Goal: Obtain resource: Obtain resource

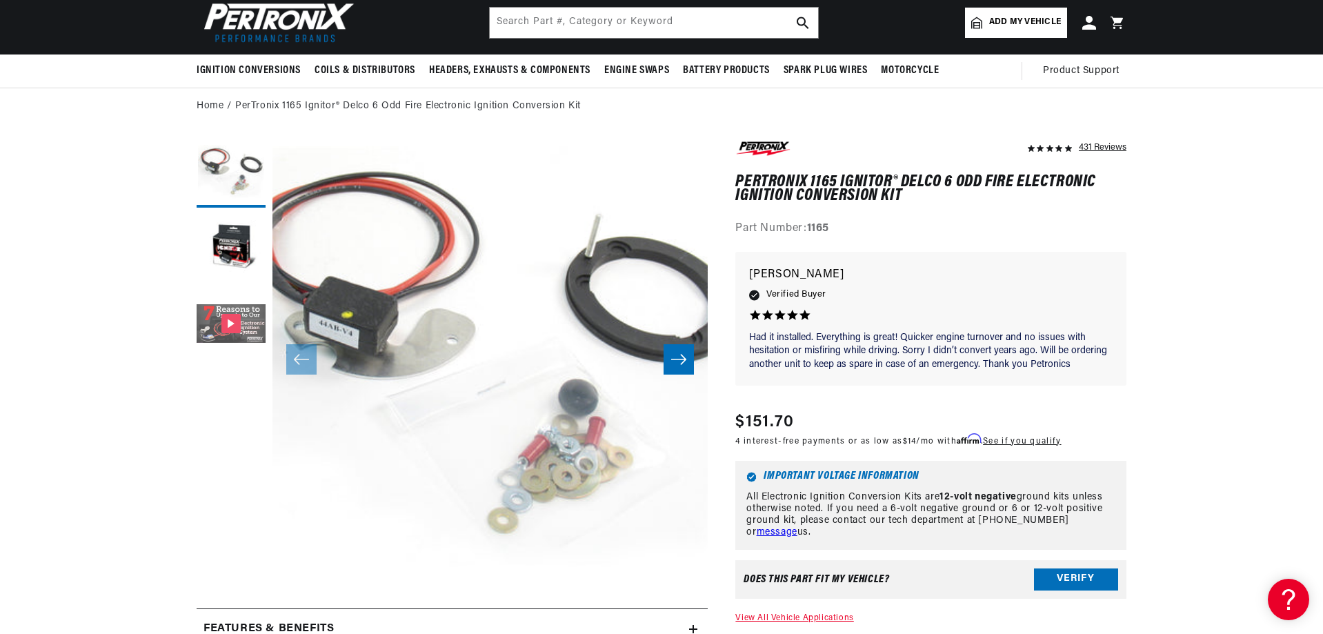
scroll to position [0, 515]
click at [215, 320] on button "Gallery Viewer" at bounding box center [231, 324] width 69 height 69
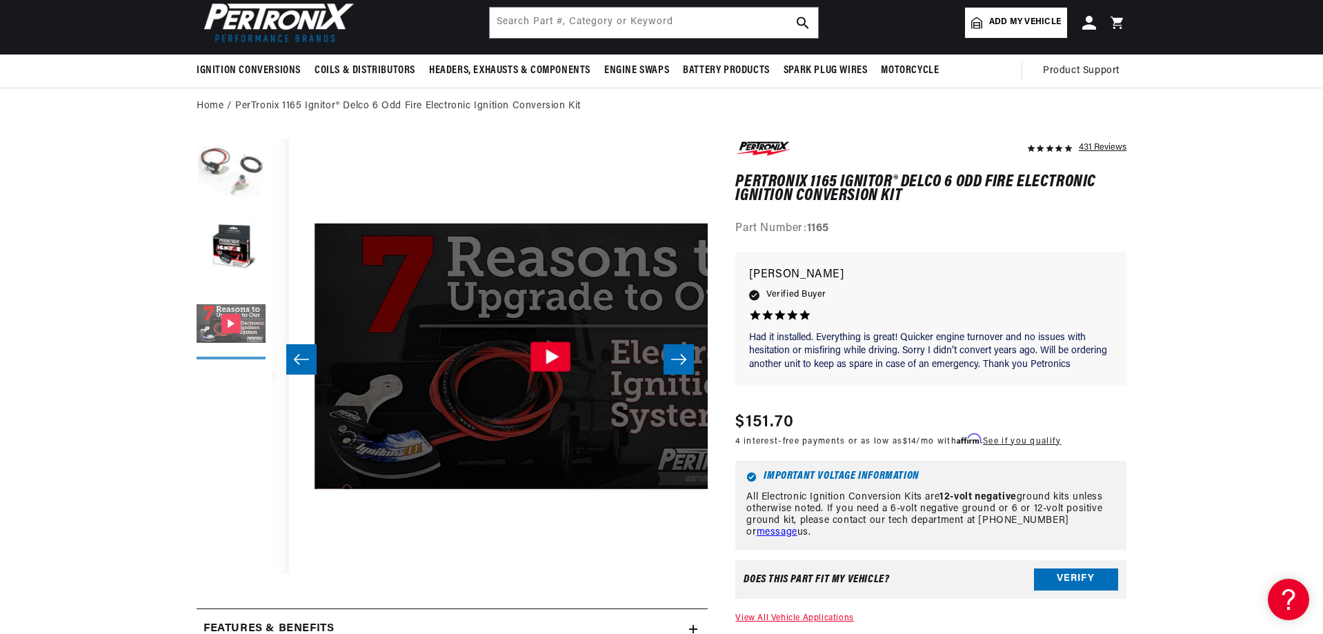
scroll to position [0, 871]
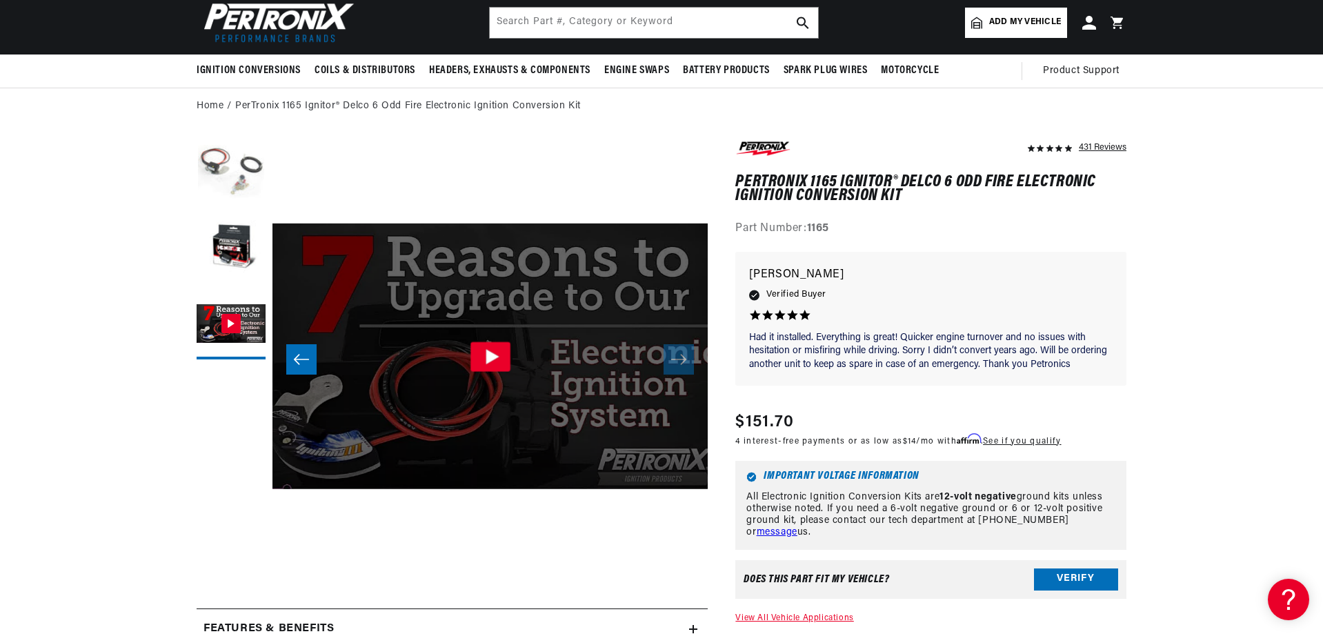
click at [486, 357] on icon "Gallery Viewer" at bounding box center [492, 356] width 13 height 15
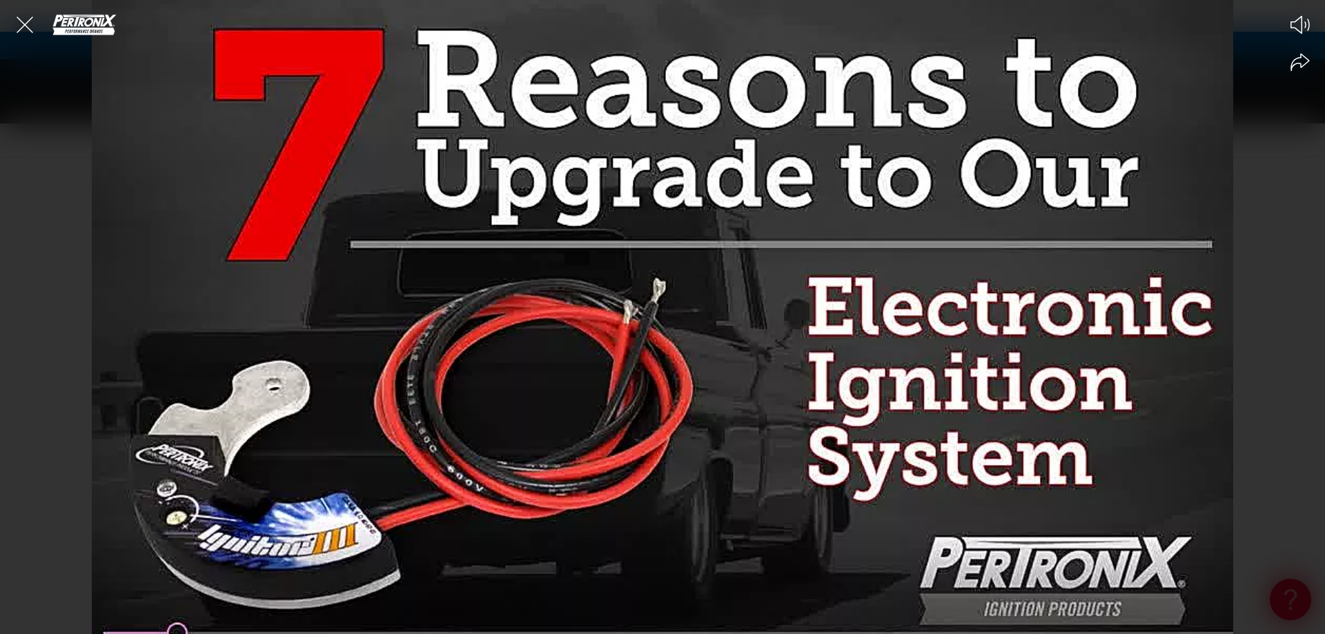
scroll to position [0, 0]
click at [716, 345] on div at bounding box center [662, 317] width 1325 height 634
click at [16, 19] on icon "Close the video player" at bounding box center [25, 25] width 30 height 30
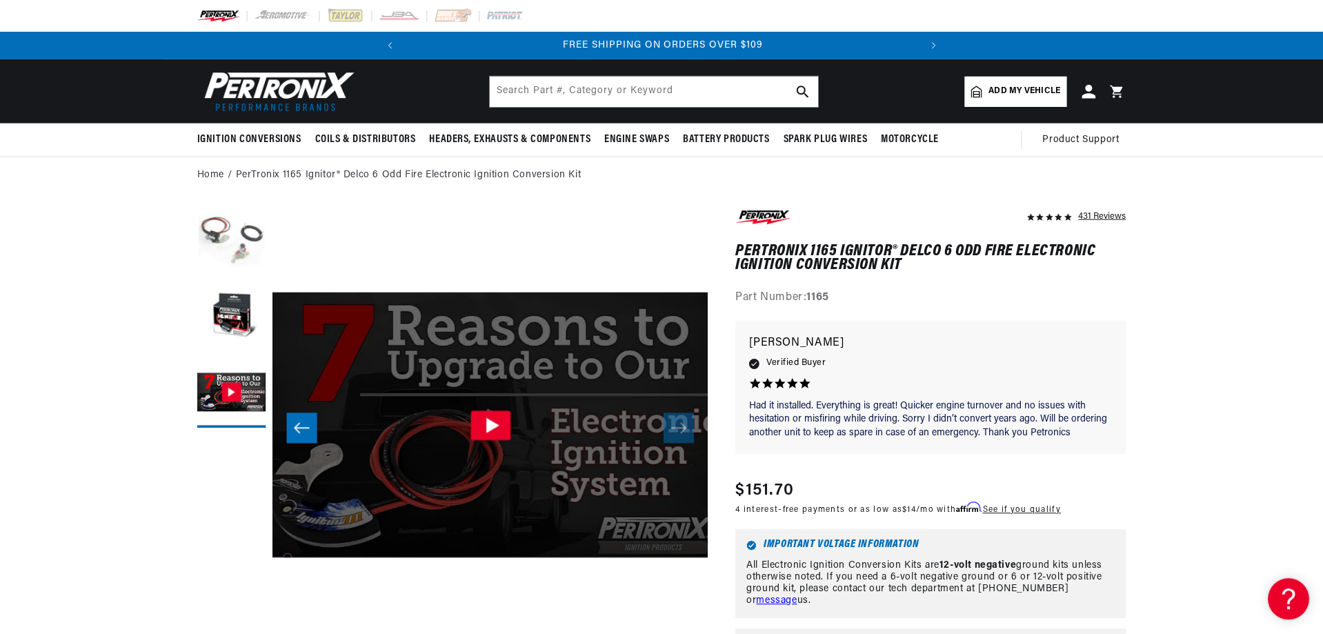
scroll to position [70, 0]
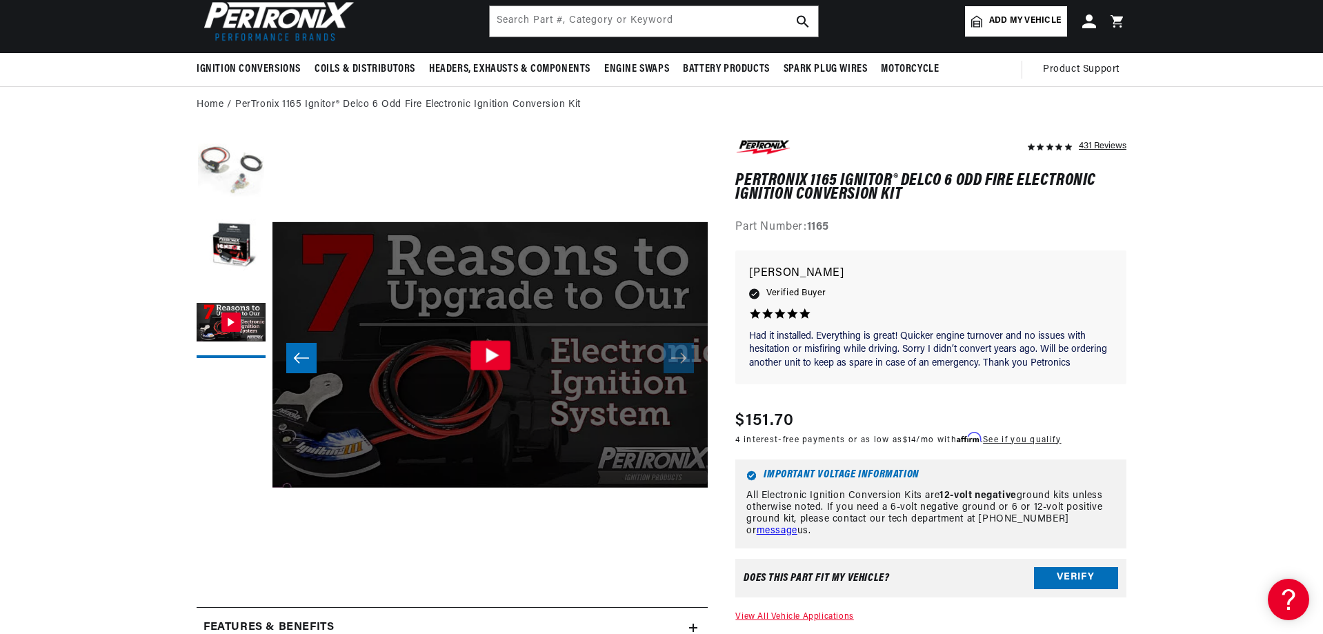
click at [485, 355] on icon "Gallery Viewer" at bounding box center [491, 355] width 40 height 30
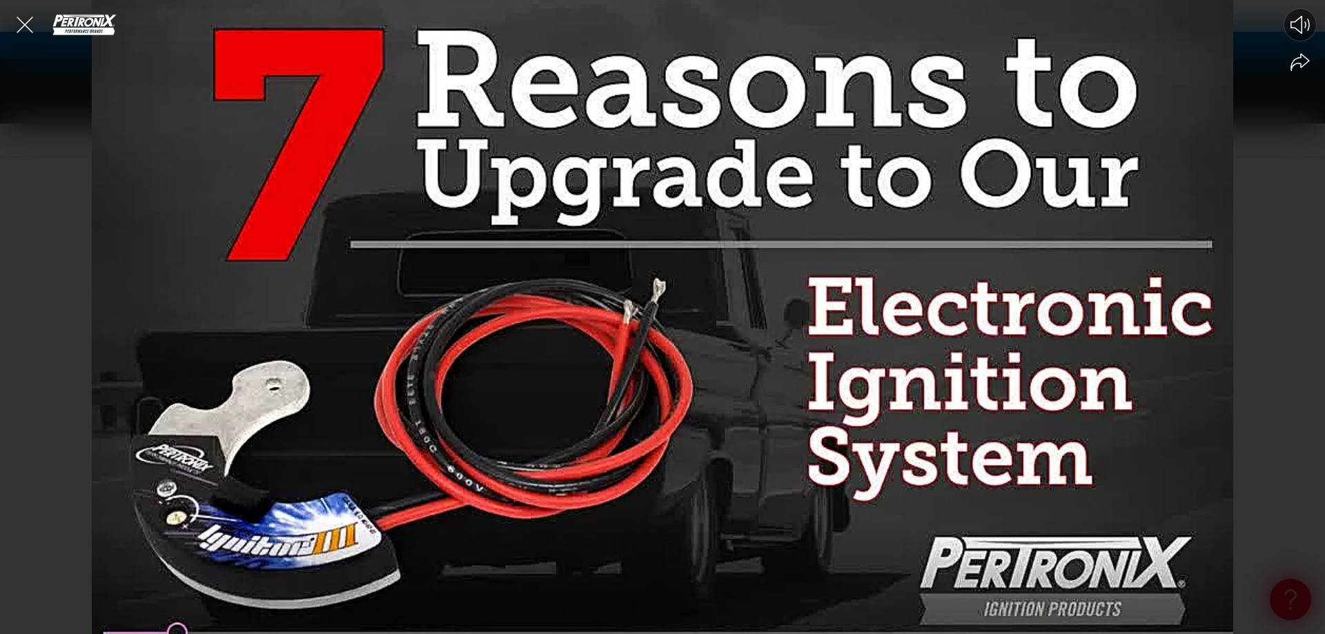
scroll to position [0, 515]
click at [1304, 30] on icon "Mute video" at bounding box center [1299, 25] width 19 height 18
click at [1304, 30] on icon "Unmute video" at bounding box center [1300, 24] width 21 height 20
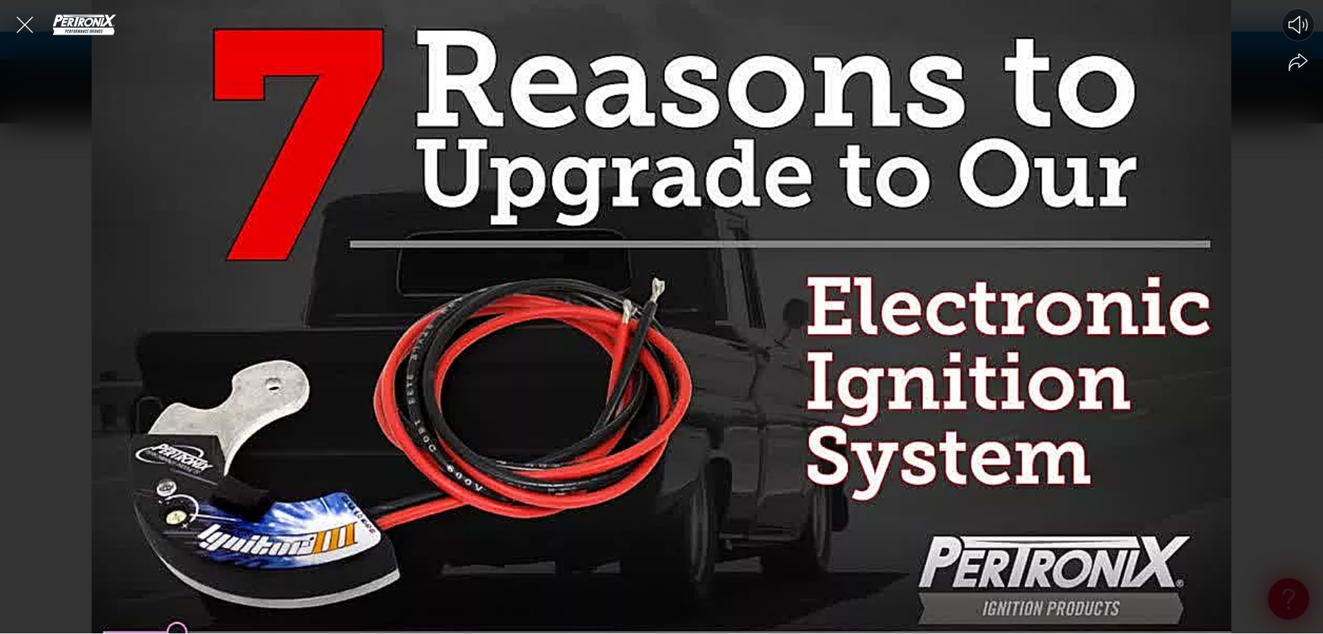
scroll to position [0, 0]
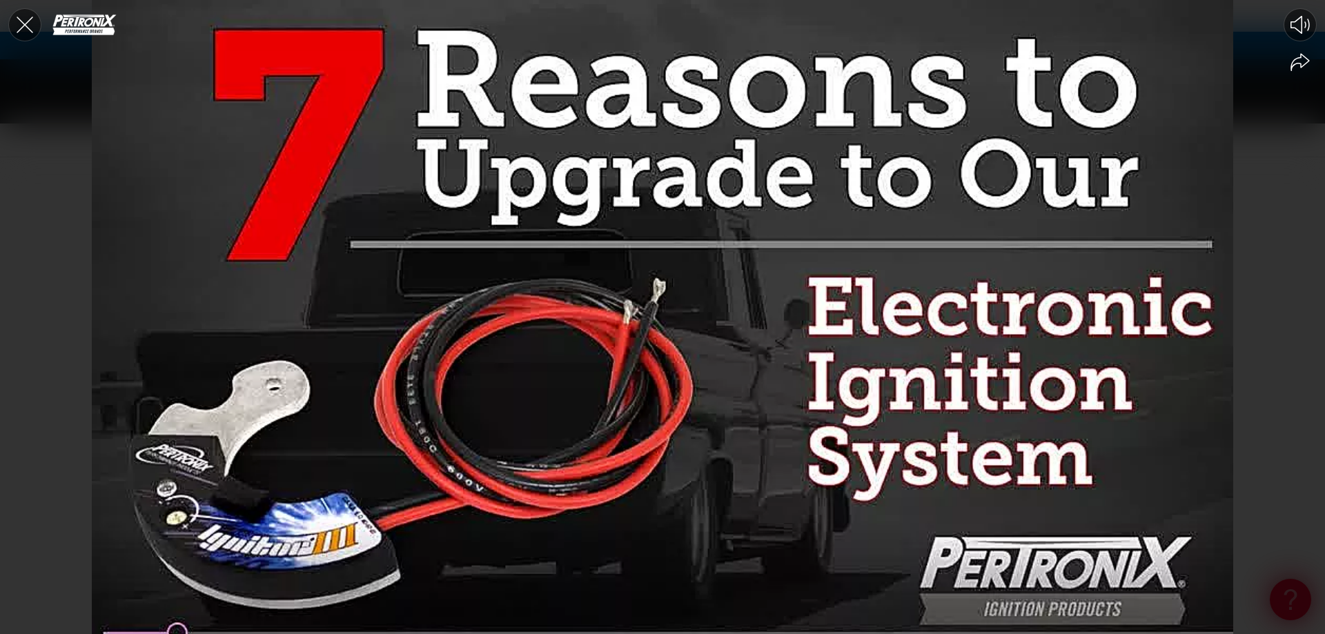
click at [20, 23] on icon "Close the video player" at bounding box center [25, 25] width 30 height 30
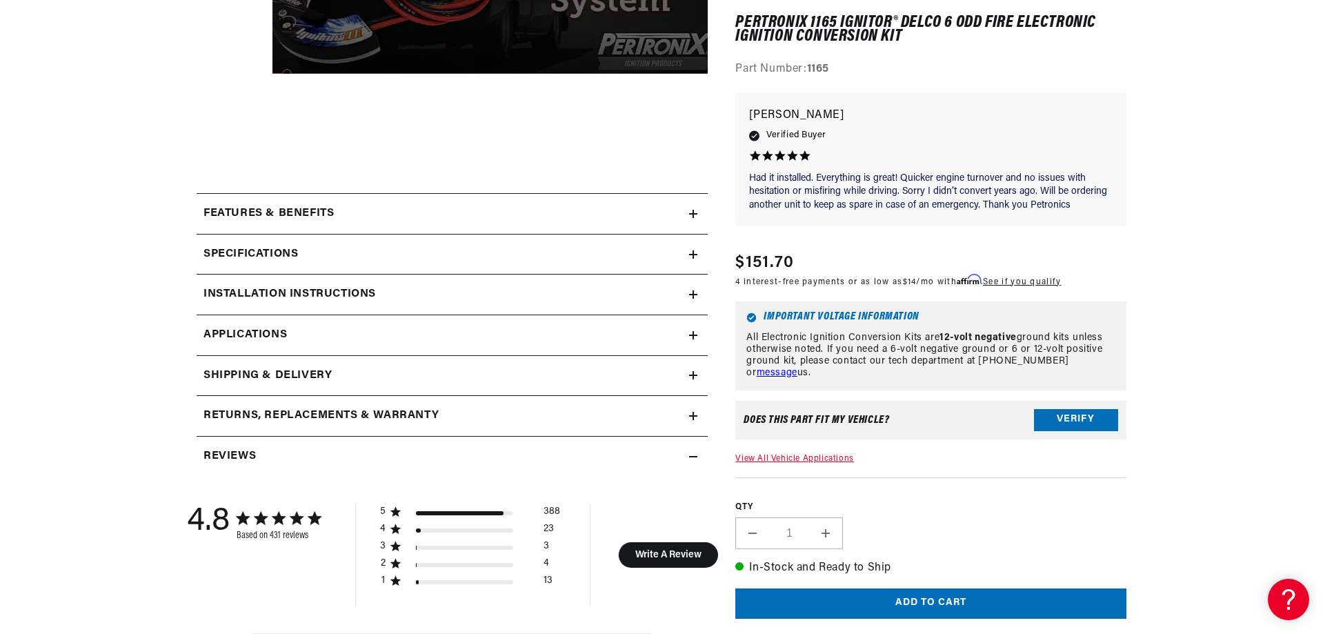
scroll to position [0, 515]
click at [325, 285] on summary "Installation instructions" at bounding box center [452, 295] width 511 height 40
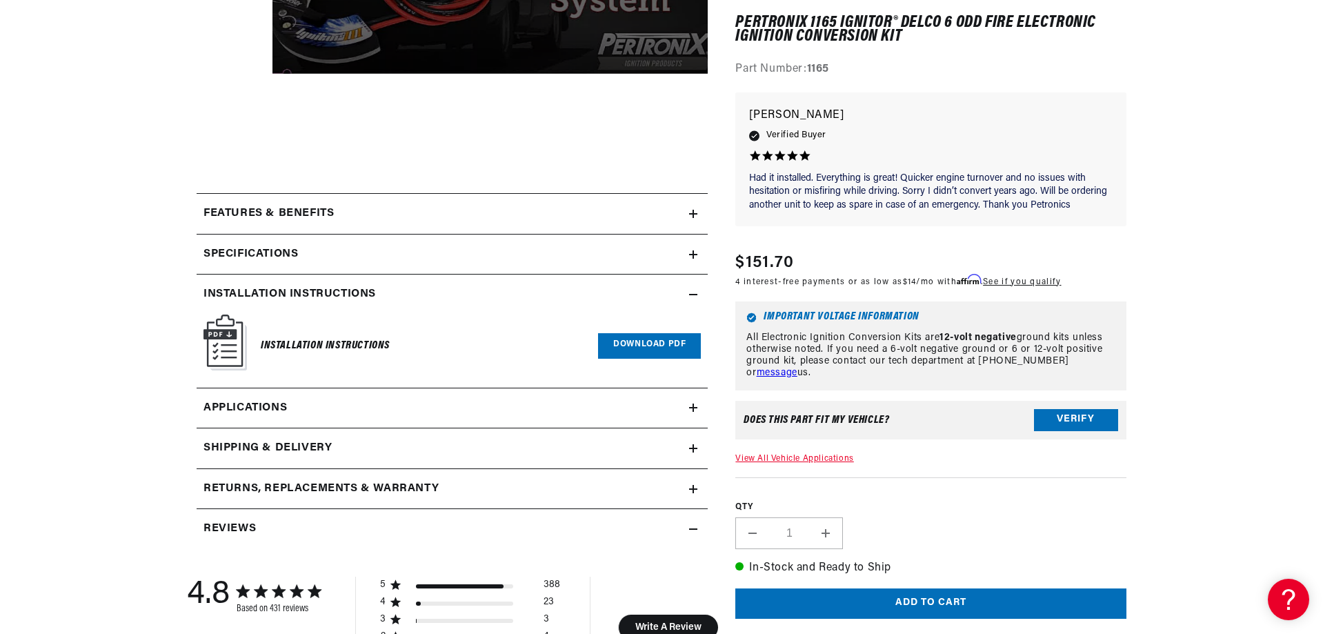
click at [213, 333] on img at bounding box center [225, 343] width 43 height 56
click at [297, 337] on h6 "Installation Instructions" at bounding box center [325, 346] width 129 height 19
click at [631, 339] on link "Download PDF" at bounding box center [649, 346] width 103 height 26
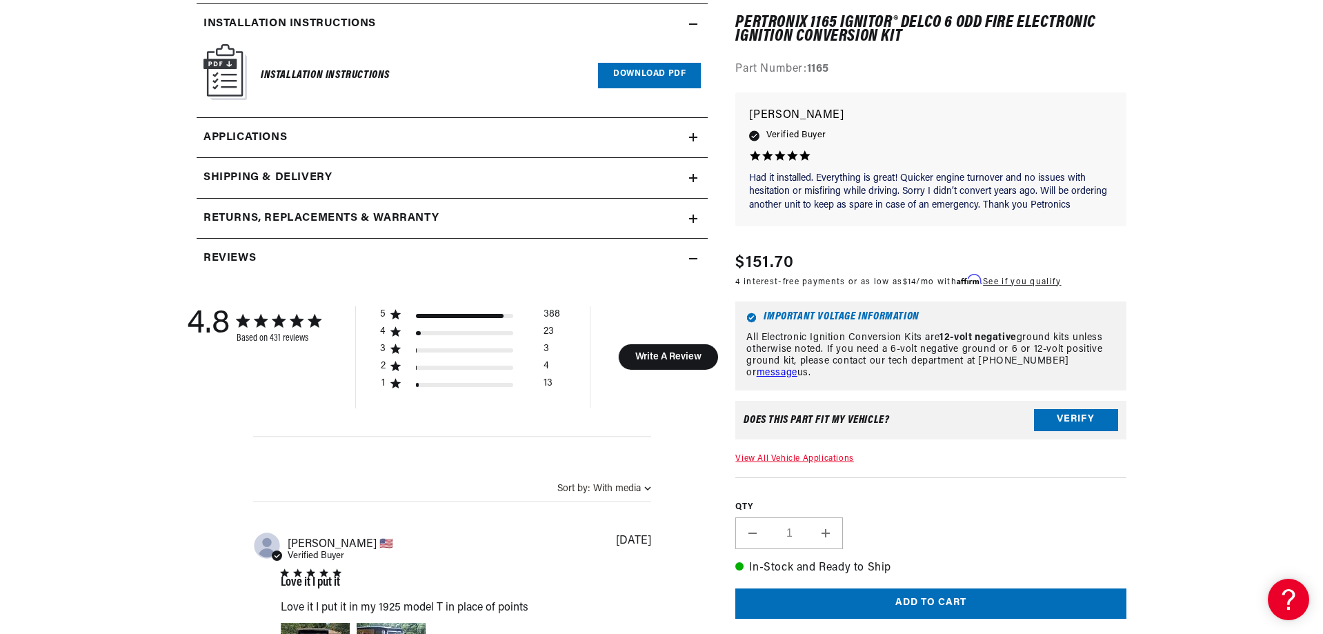
scroll to position [760, 0]
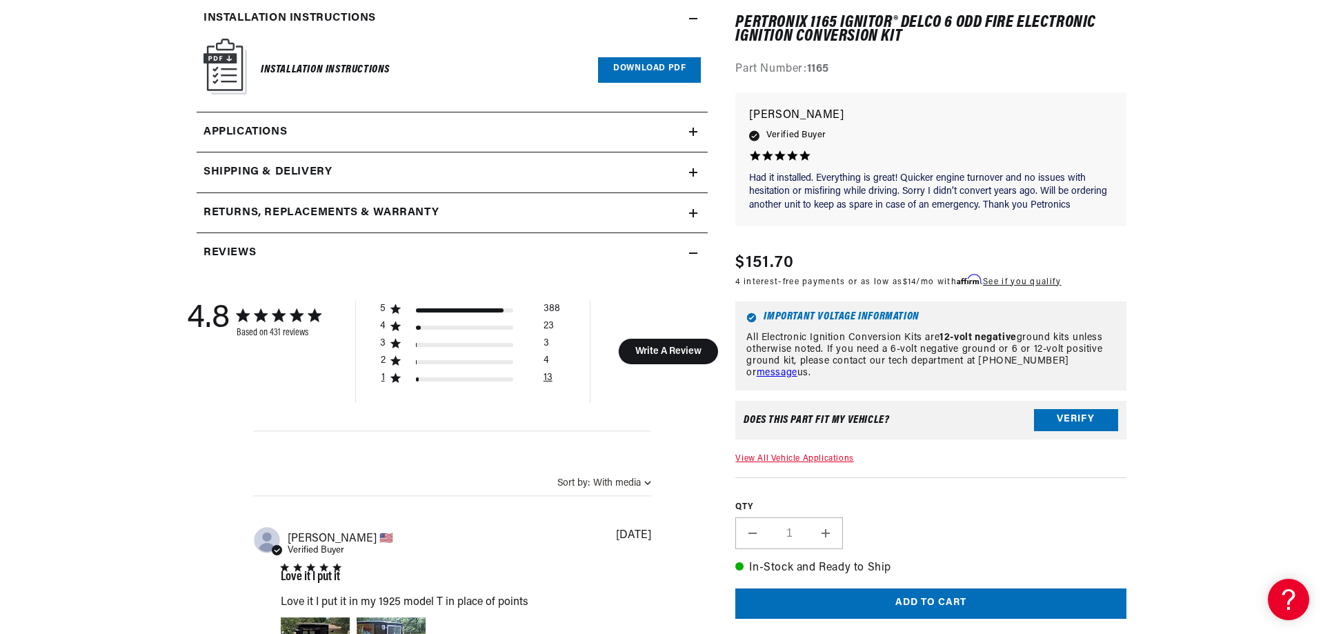
click at [437, 375] on div "1 star by 13 reviews" at bounding box center [472, 382] width 112 height 14
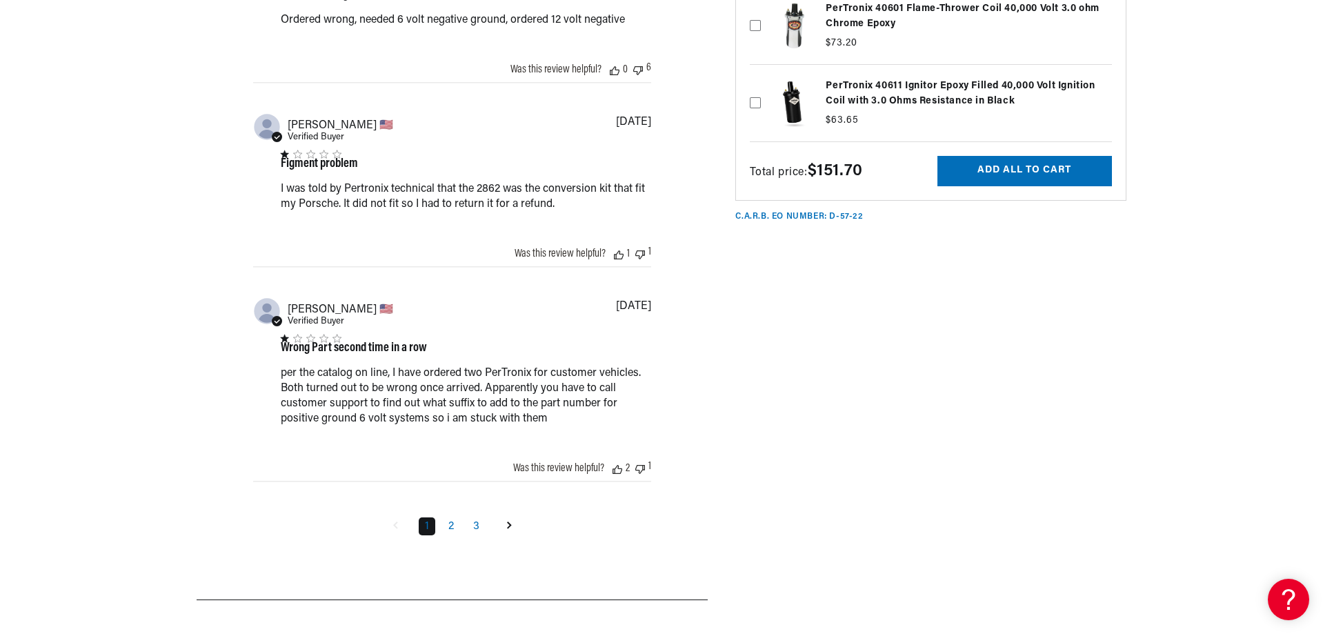
scroll to position [0, 0]
click at [446, 530] on link "2" at bounding box center [451, 526] width 18 height 18
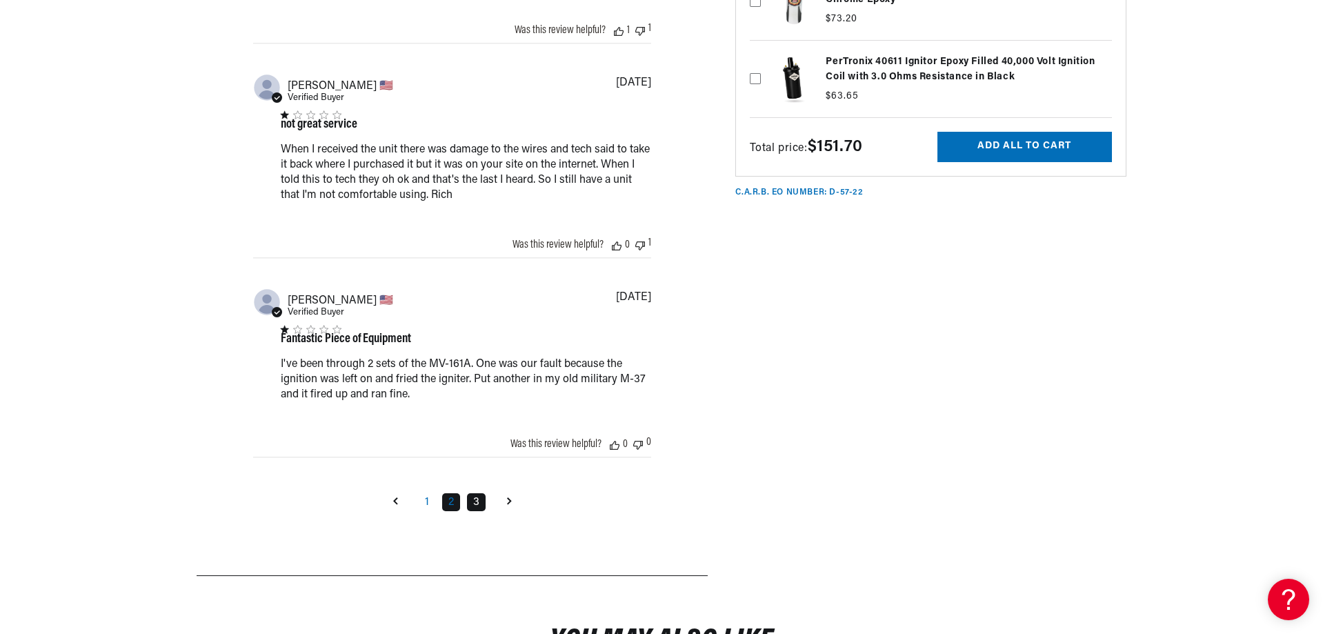
click at [479, 502] on link "3" at bounding box center [476, 502] width 19 height 18
